Goal: Transaction & Acquisition: Purchase product/service

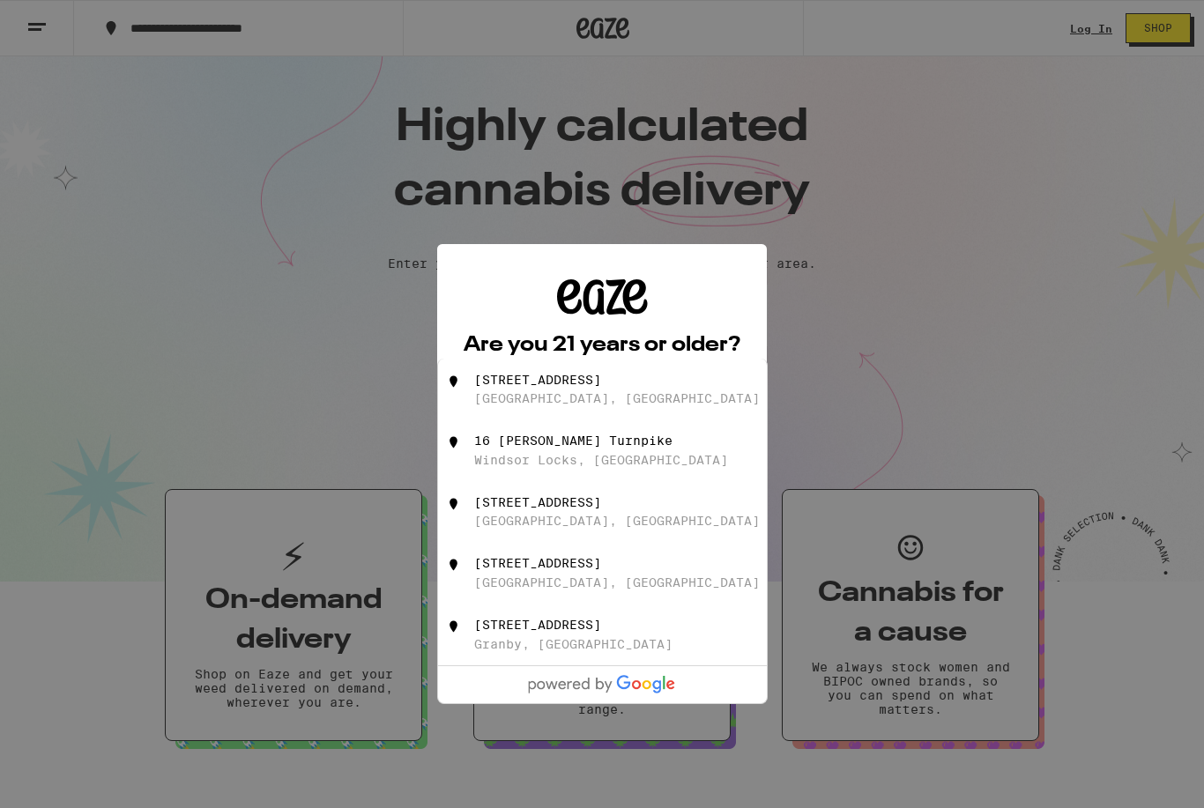
click at [884, 285] on div "Are you 21 years or older? We need this information for legal stuff. Yes No" at bounding box center [602, 404] width 1204 height 808
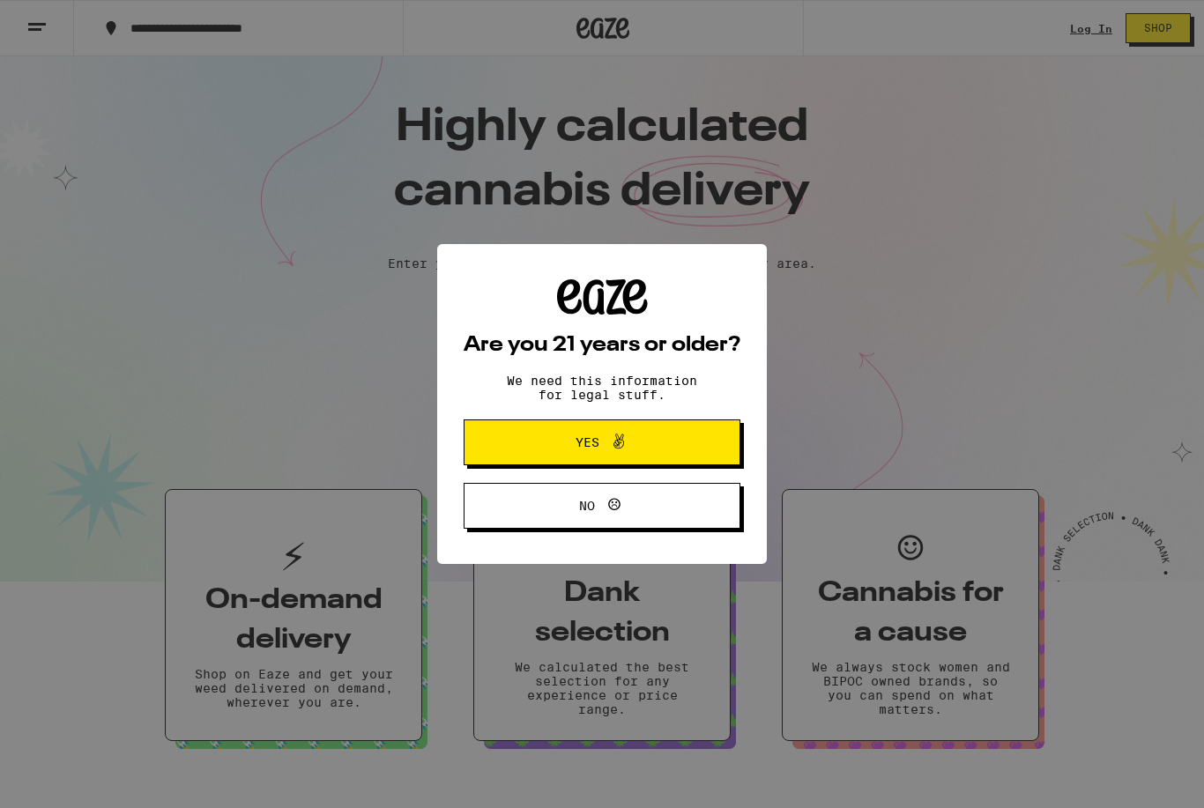
click at [719, 447] on button "Yes" at bounding box center [601, 442] width 277 height 46
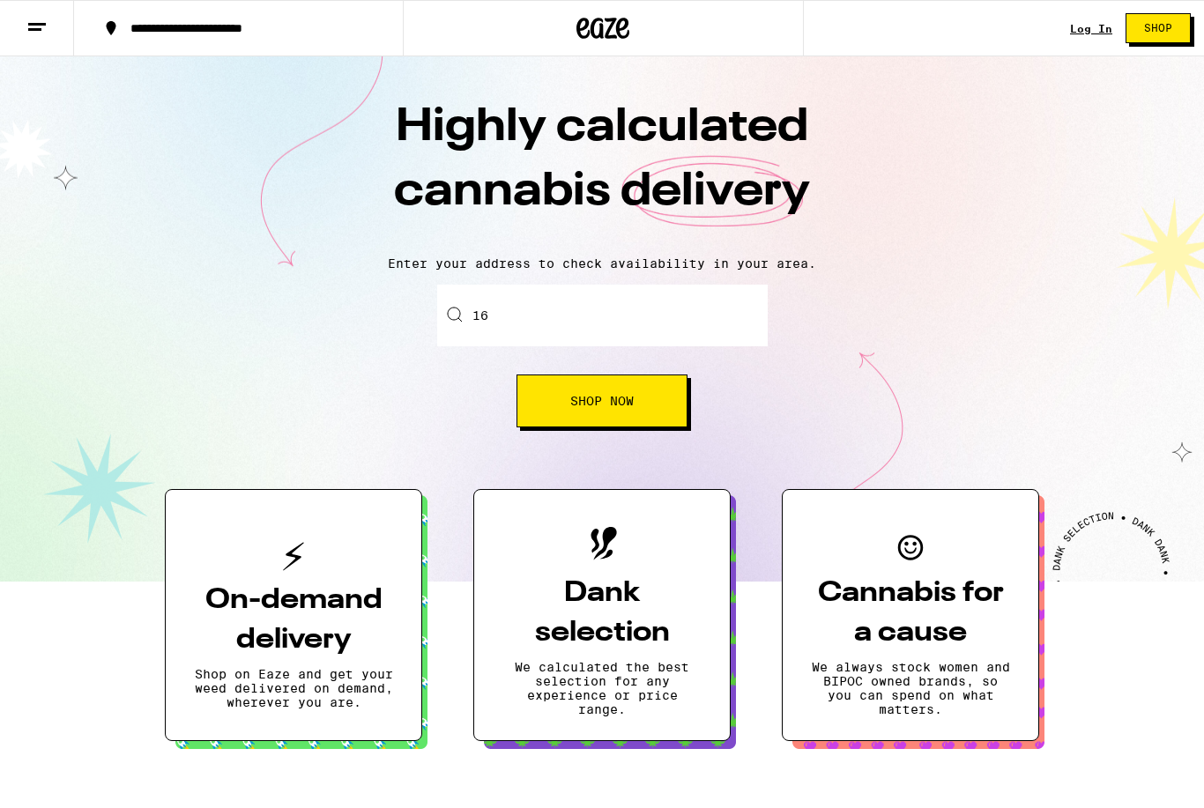
click at [590, 303] on input "16" at bounding box center [602, 316] width 330 height 62
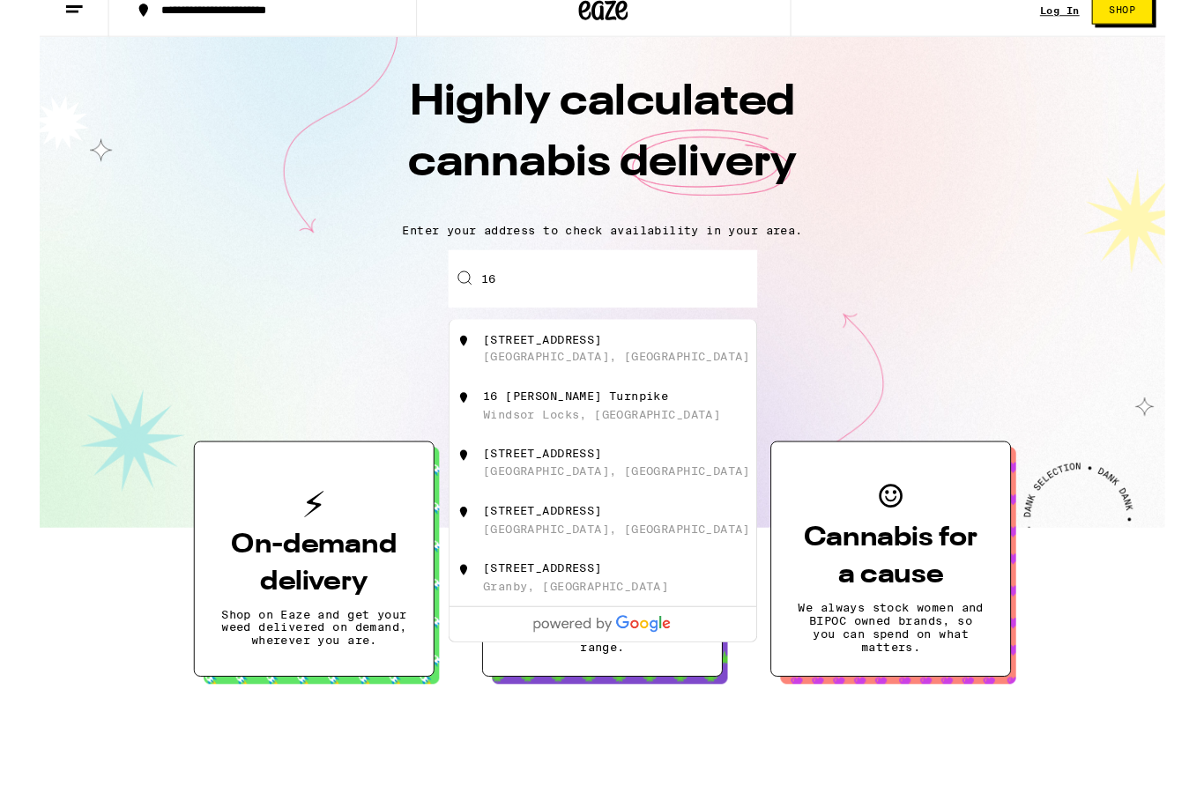
click at [616, 303] on input "16" at bounding box center [602, 316] width 330 height 62
click at [693, 377] on div "[STREET_ADDRESS]" at bounding box center [631, 389] width 315 height 33
type input "[STREET_ADDRESS]"
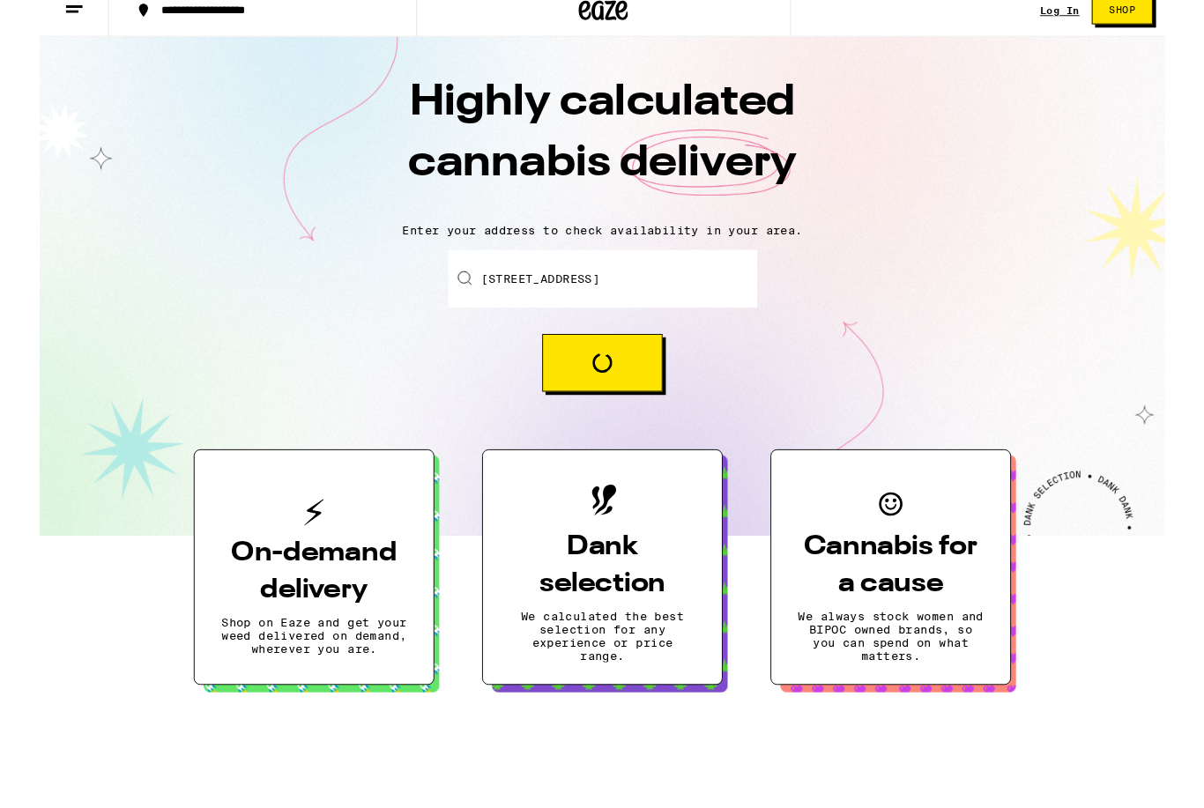
scroll to position [18, 0]
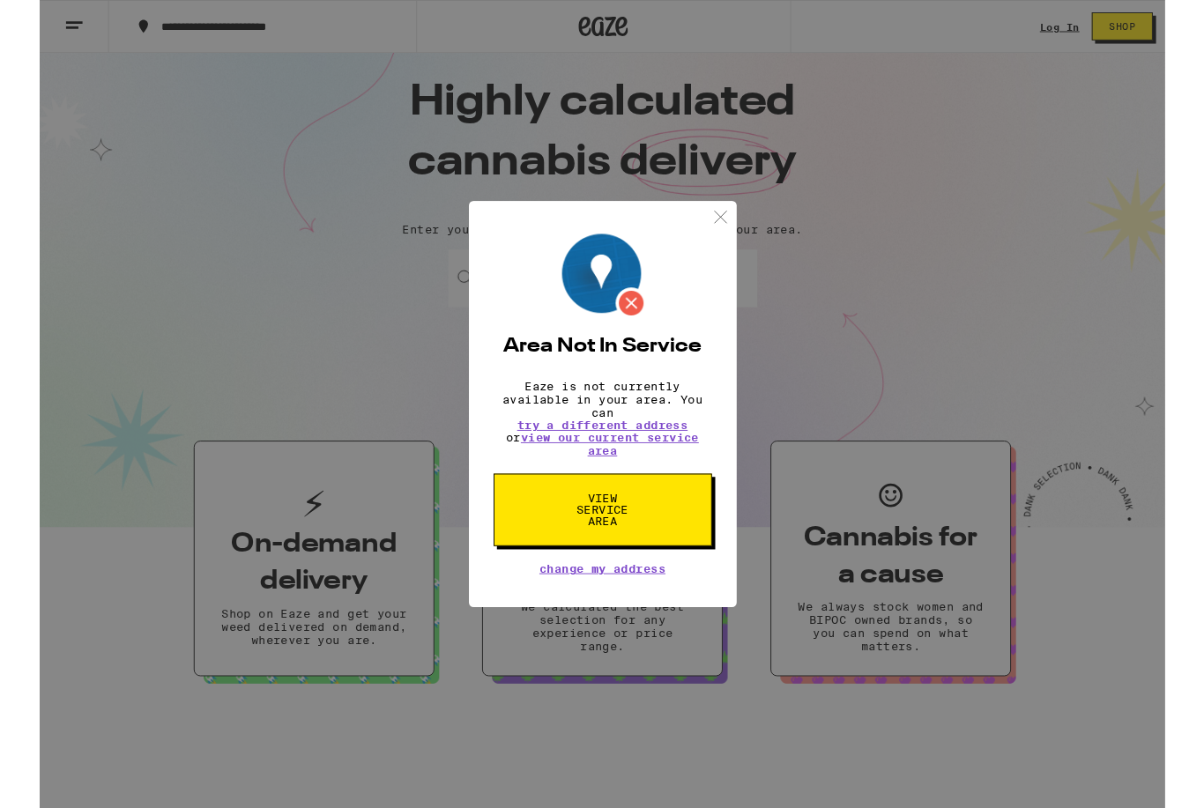
click at [710, 220] on div "Area Not In Service Eaze is not currently available in your area. You can try a…" at bounding box center [602, 432] width 286 height 435
click at [757, 228] on div "Area Not In Service Eaze is not currently available in your area. You can try a…" at bounding box center [602, 432] width 1204 height 864
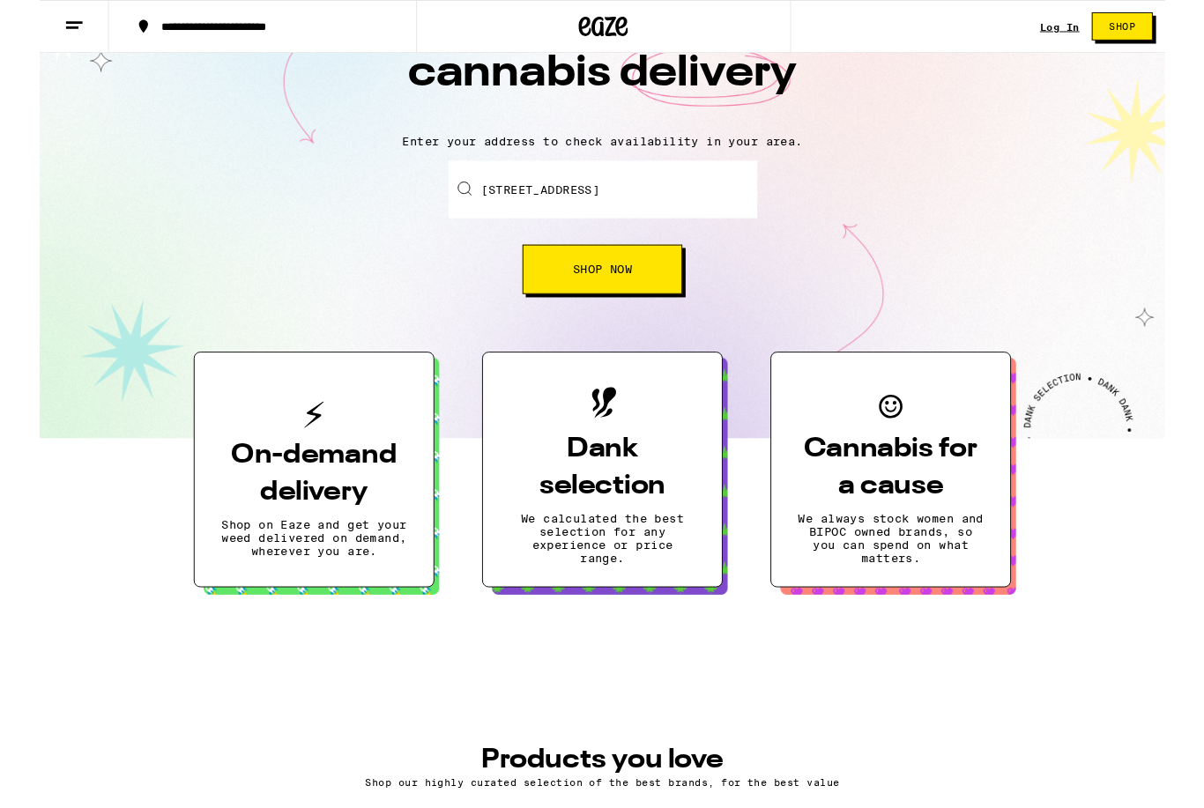
scroll to position [0, 0]
